Goal: Task Accomplishment & Management: Manage account settings

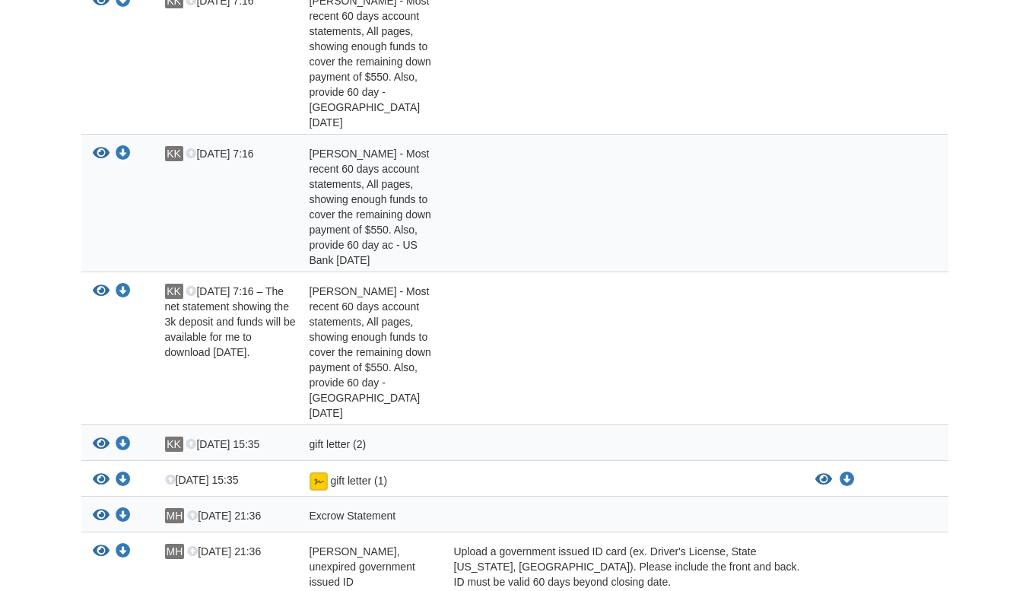
scroll to position [665, 0]
click at [100, 474] on icon "View gift letter (1)" at bounding box center [101, 481] width 17 height 15
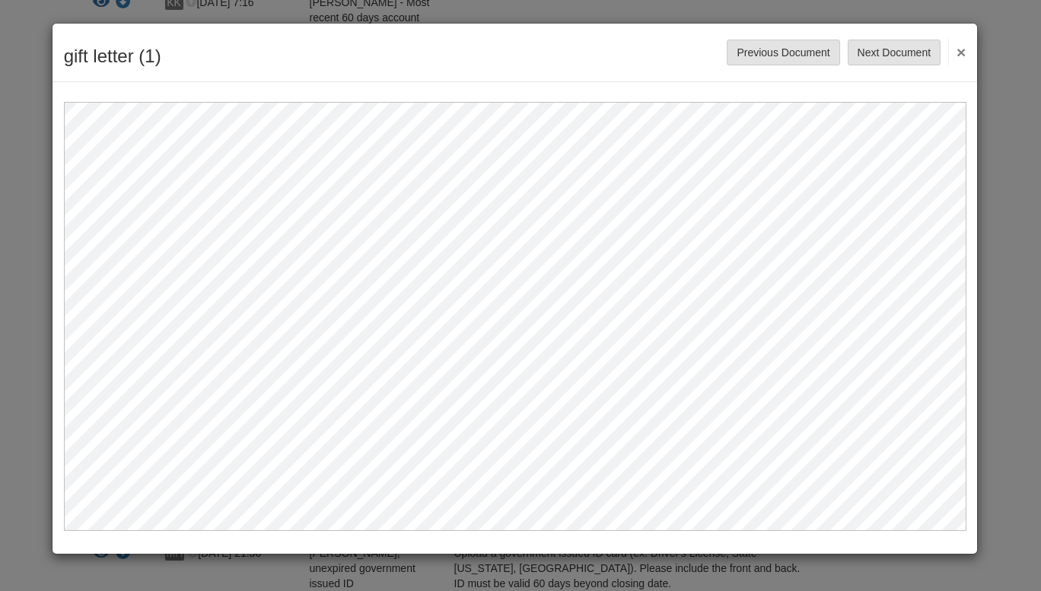
click at [959, 46] on button "×" at bounding box center [956, 51] width 17 height 27
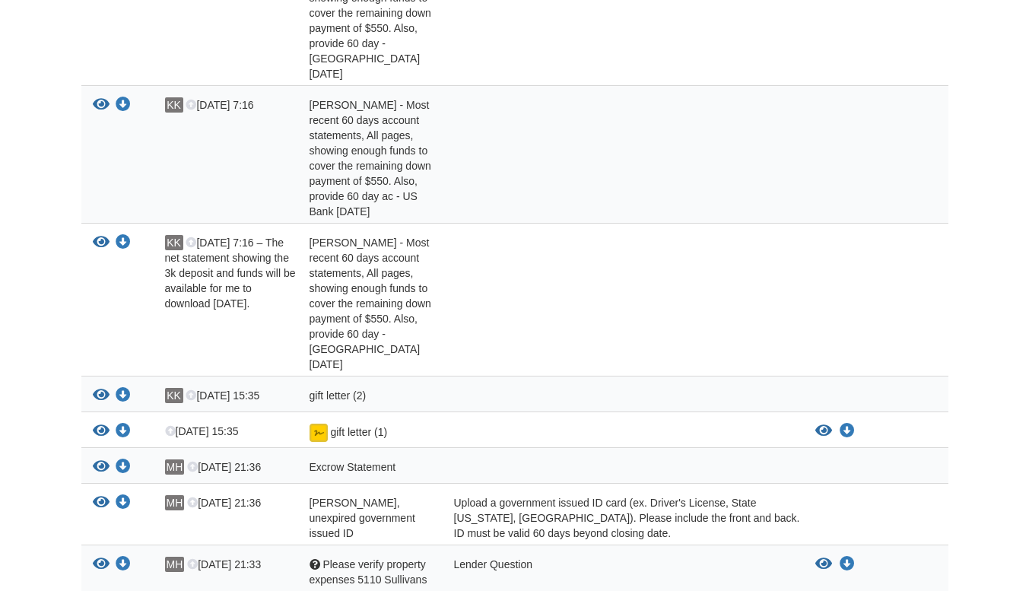
scroll to position [717, 0]
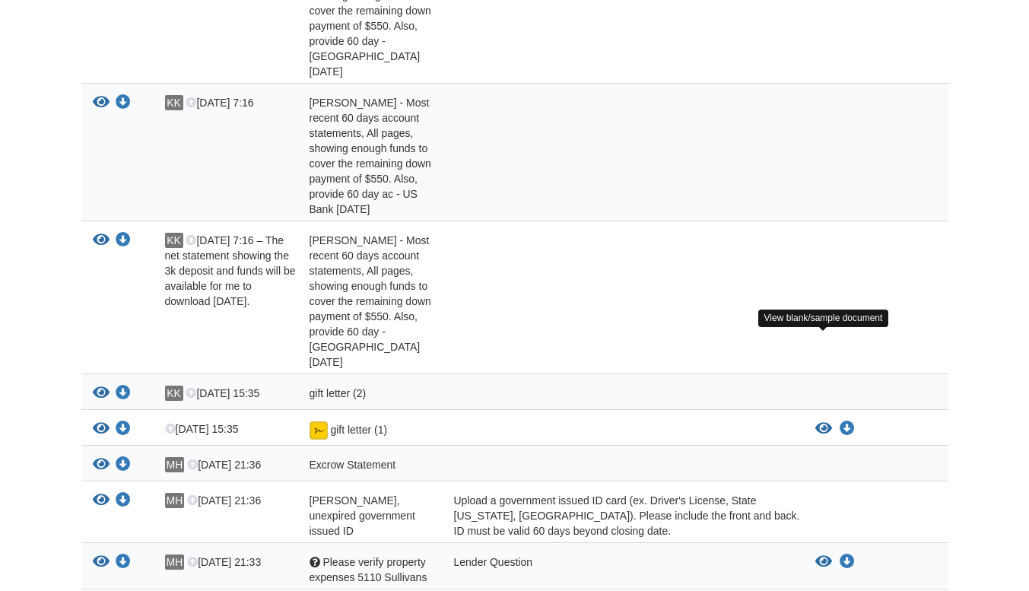
click at [816, 421] on icon "View gift letter (1)" at bounding box center [823, 428] width 17 height 15
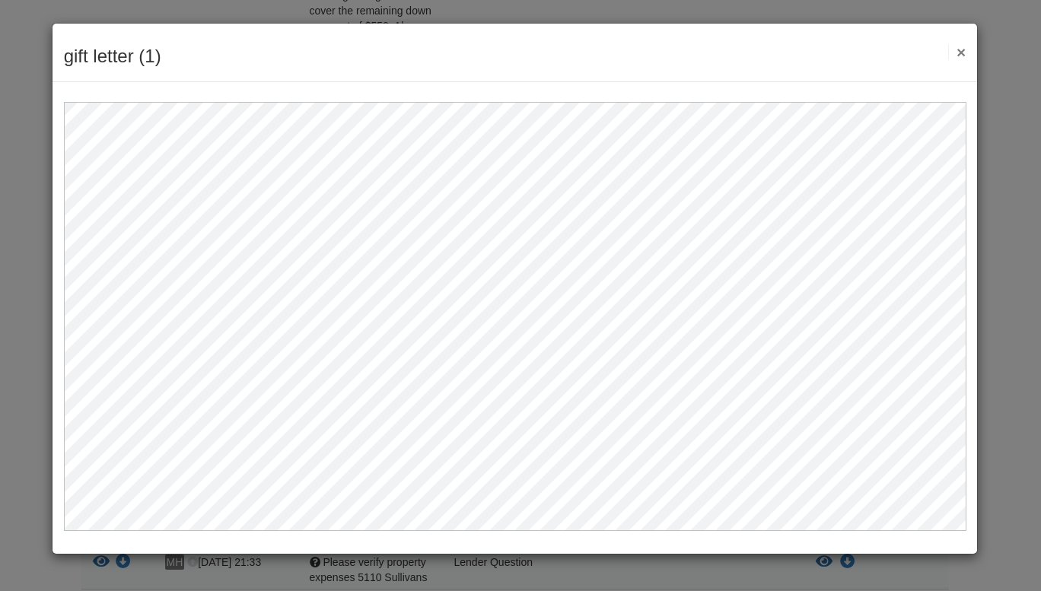
click at [963, 52] on button "×" at bounding box center [956, 52] width 17 height 16
